Goal: Task Accomplishment & Management: Manage account settings

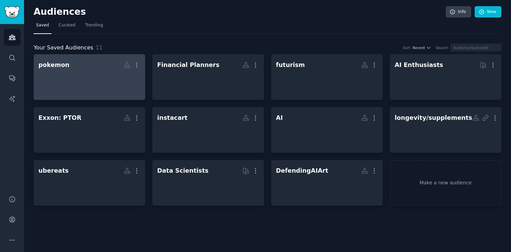
click at [70, 78] on div at bounding box center [89, 83] width 102 height 24
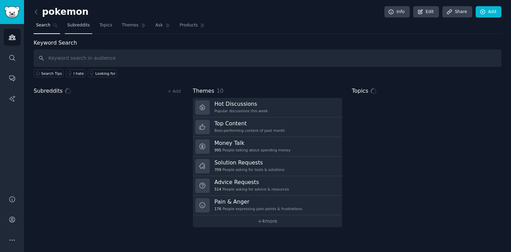
click at [78, 30] on link "Subreddits" at bounding box center [78, 27] width 27 height 14
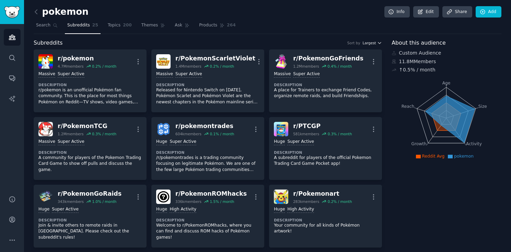
click at [371, 42] on span "Largest" at bounding box center [369, 42] width 13 height 5
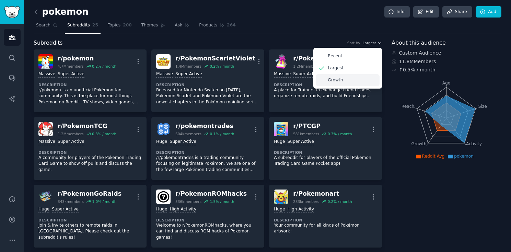
click at [337, 81] on p "Growth" at bounding box center [335, 80] width 15 height 6
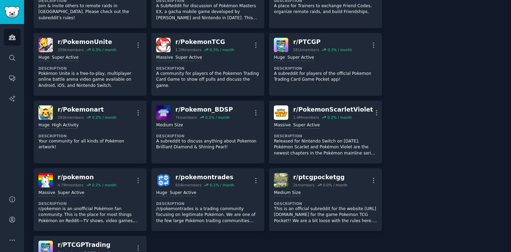
scroll to position [352, 0]
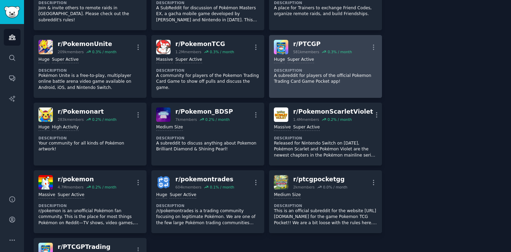
click at [328, 47] on div "r/ PTCGP" at bounding box center [322, 44] width 59 height 9
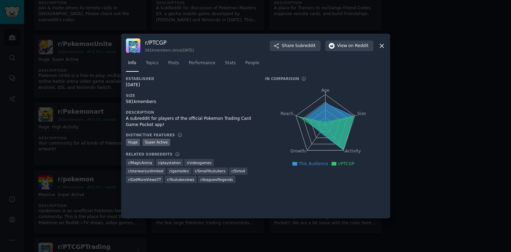
click at [238, 62] on nav "Info Topics Posts Performance Stats People" at bounding box center [255, 65] width 259 height 14
click at [230, 65] on span "Stats" at bounding box center [230, 63] width 11 height 6
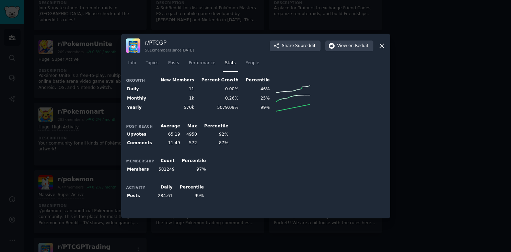
click at [384, 42] on div "r/ PTCGP 581k members since [DATE] Share Subreddit View on Reddit" at bounding box center [255, 45] width 259 height 14
click at [380, 49] on icon at bounding box center [381, 45] width 7 height 7
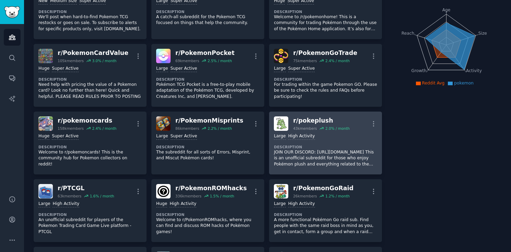
scroll to position [20, 0]
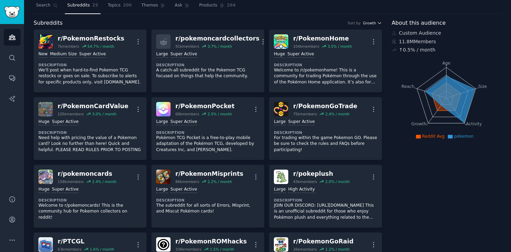
click at [366, 24] on span "Growth" at bounding box center [369, 23] width 13 height 5
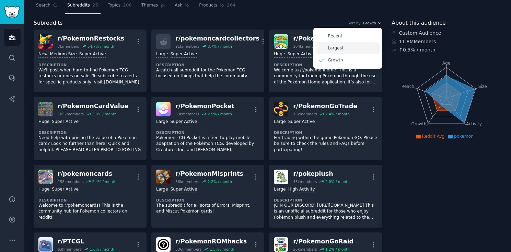
click at [335, 48] on p "Largest" at bounding box center [336, 48] width 16 height 6
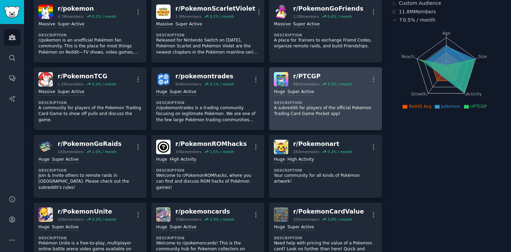
scroll to position [51, 0]
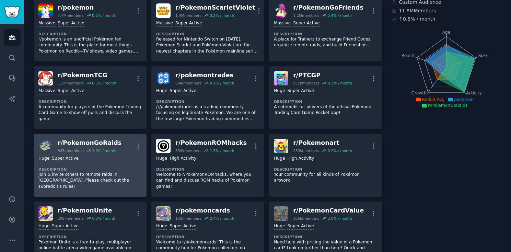
click at [117, 142] on div "r/ PokemonGoRaids 343k members 1.0 % / month More" at bounding box center [89, 146] width 103 height 14
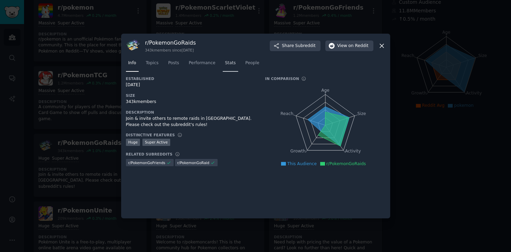
click at [234, 66] on span "Stats" at bounding box center [230, 63] width 11 height 6
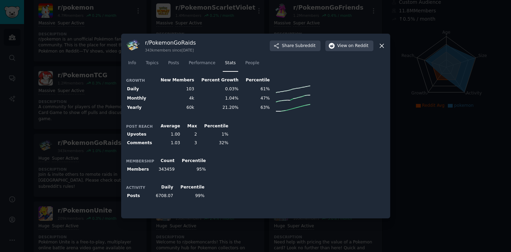
click at [380, 45] on icon at bounding box center [381, 45] width 7 height 7
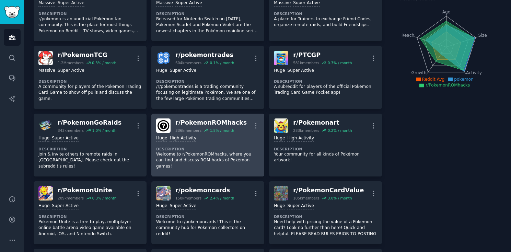
scroll to position [73, 0]
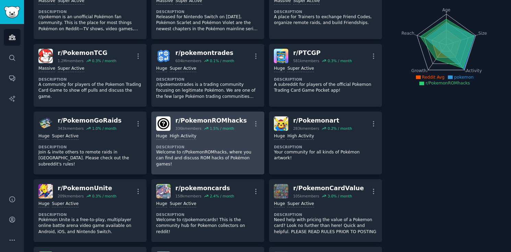
click at [225, 151] on p "Welcome to r/PokemonROMhacks, where you can find and discuss ROM hacks of Pokém…" at bounding box center [207, 158] width 103 height 18
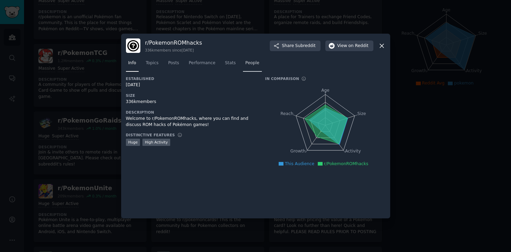
click at [247, 62] on span "People" at bounding box center [252, 63] width 14 height 6
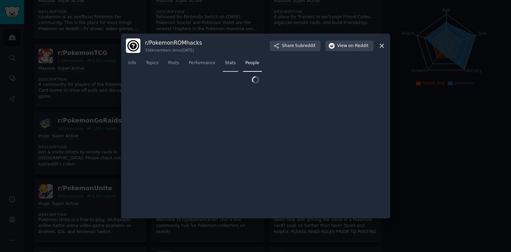
click at [231, 63] on span "Stats" at bounding box center [230, 63] width 11 height 6
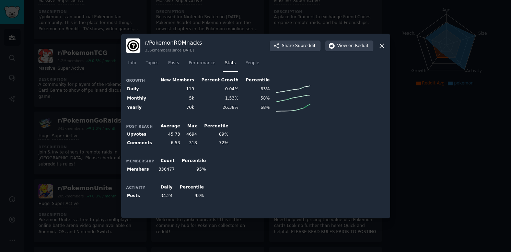
click at [380, 45] on icon at bounding box center [381, 45] width 7 height 7
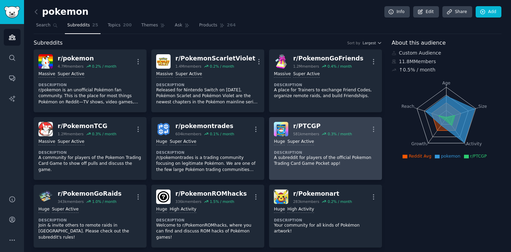
click at [341, 130] on div "r/ PTCGP" at bounding box center [322, 126] width 59 height 9
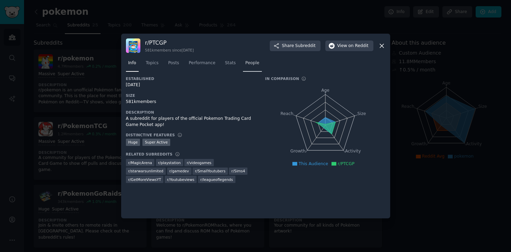
click at [254, 61] on span "People" at bounding box center [252, 63] width 14 height 6
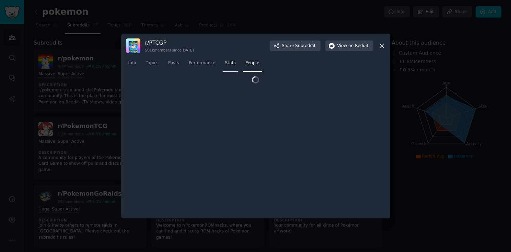
click at [228, 63] on span "Stats" at bounding box center [230, 63] width 11 height 6
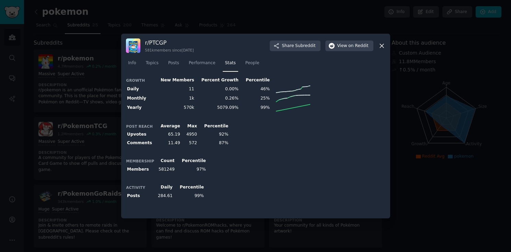
click at [379, 44] on icon at bounding box center [381, 45] width 7 height 7
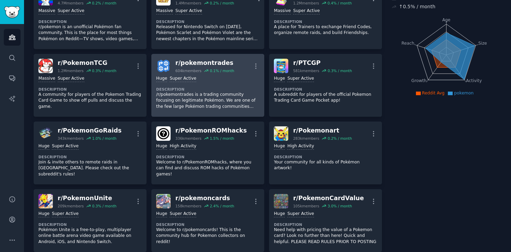
scroll to position [67, 0]
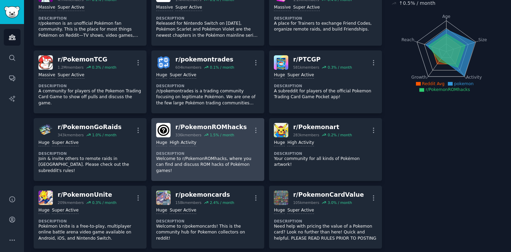
click at [222, 147] on div ">= 80th percentile for submissions / day Huge High Activity Description Welcome…" at bounding box center [207, 156] width 103 height 39
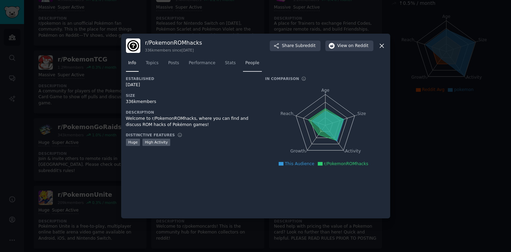
click at [249, 60] on span "People" at bounding box center [252, 63] width 14 height 6
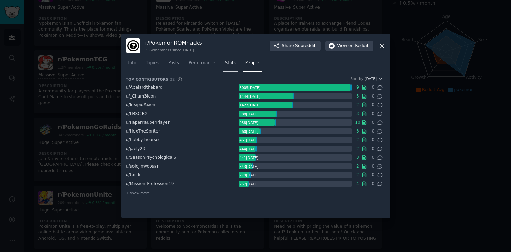
click at [232, 64] on span "Stats" at bounding box center [230, 63] width 11 height 6
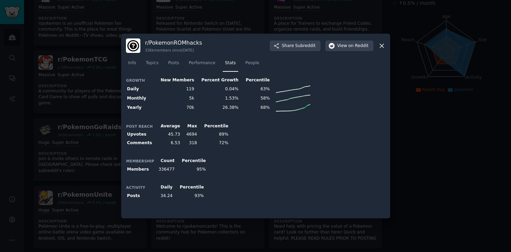
click at [378, 45] on icon at bounding box center [381, 45] width 7 height 7
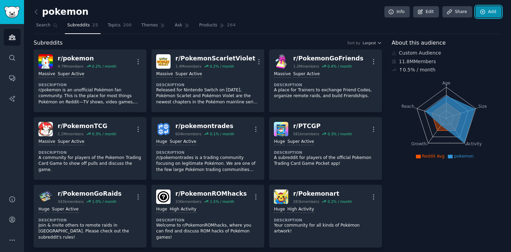
click at [482, 14] on icon at bounding box center [483, 12] width 6 height 6
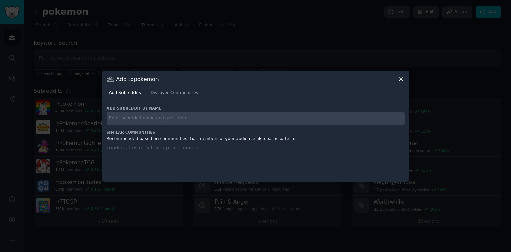
click at [170, 119] on input "text" at bounding box center [256, 118] width 298 height 13
paste input "TheSliphRoad"
type input "TheSliphRoad"
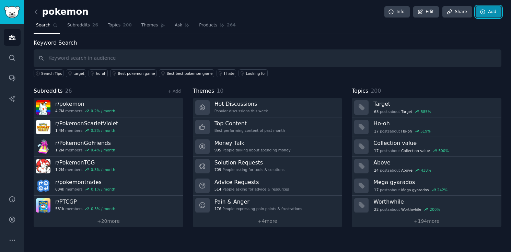
click at [482, 11] on icon at bounding box center [483, 12] width 6 height 6
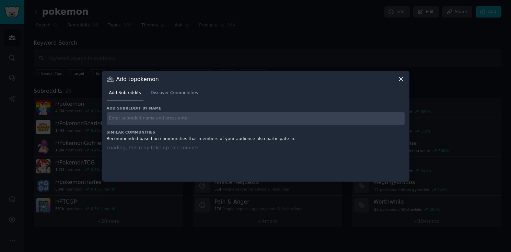
click at [235, 122] on input "text" at bounding box center [256, 118] width 298 height 13
paste input "TheSliphRoad"
type input "TheSliphRoad"
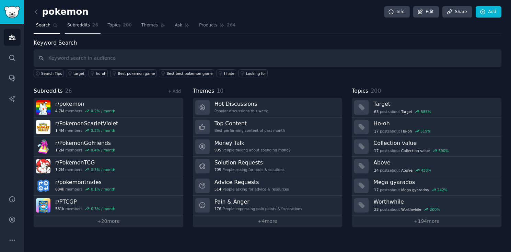
click at [85, 31] on link "Subreddits 26" at bounding box center [83, 27] width 36 height 14
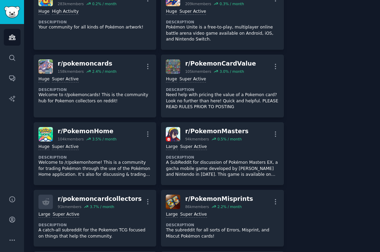
scroll to position [1, 0]
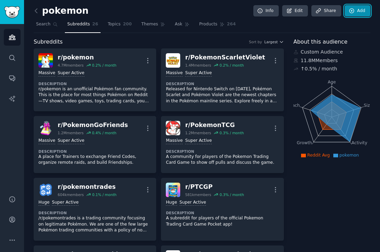
click at [360, 11] on link "Add" at bounding box center [358, 11] width 26 height 12
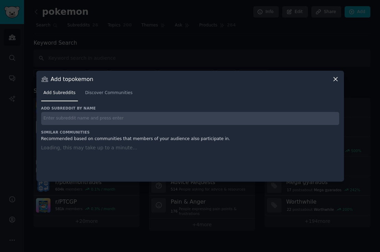
click at [175, 117] on input "text" at bounding box center [190, 118] width 298 height 13
paste input "TheSilphRoad"
type input "TheSilphRoad"
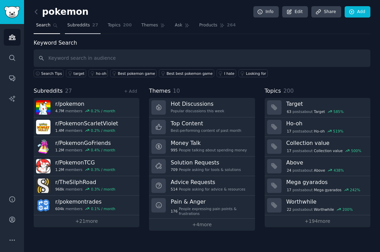
click at [77, 27] on span "Subreddits" at bounding box center [78, 25] width 23 height 6
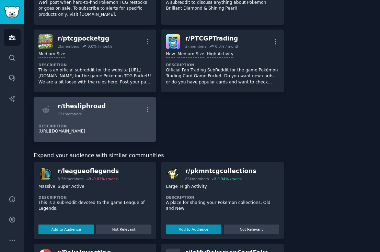
scroll to position [817, 0]
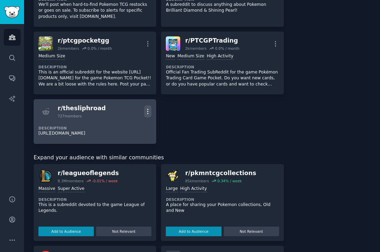
click at [147, 108] on icon "button" at bounding box center [147, 111] width 7 height 7
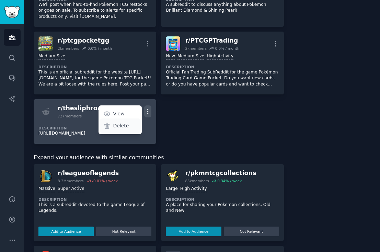
click at [115, 122] on p "Delete" at bounding box center [121, 125] width 16 height 7
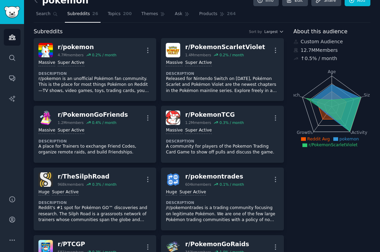
scroll to position [13, 0]
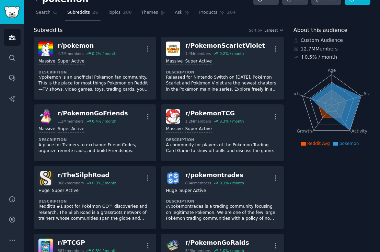
click at [274, 30] on span "Largest" at bounding box center [270, 30] width 13 height 5
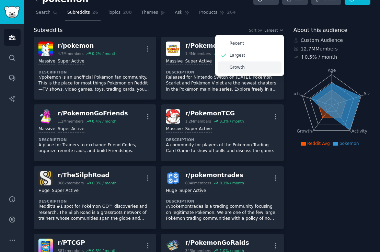
click at [237, 68] on p "Growth" at bounding box center [237, 68] width 15 height 6
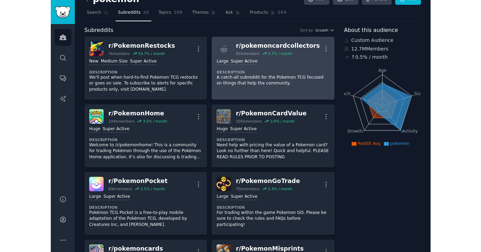
scroll to position [19, 0]
